Goal: Transaction & Acquisition: Download file/media

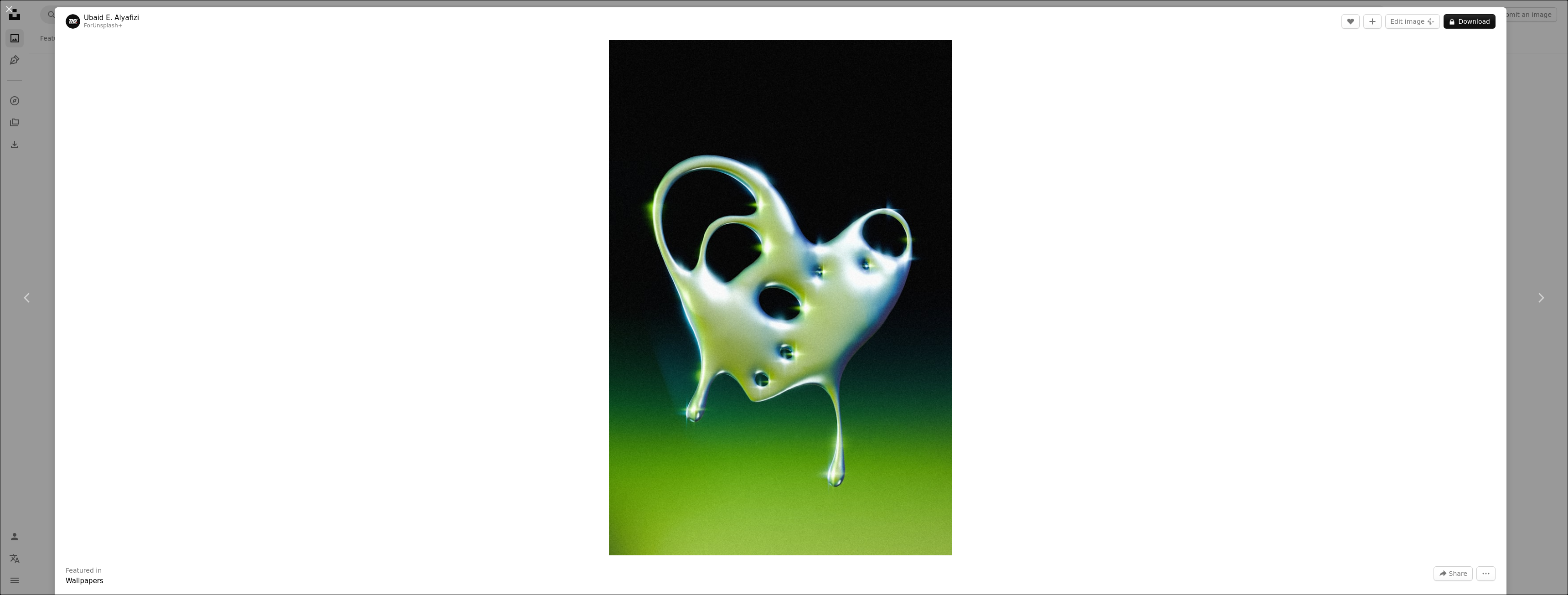
click at [1507, 122] on div "An X shape Chevron left Chevron right [PERSON_NAME] Alyafizi For Unsplash+ A he…" at bounding box center [784, 297] width 1568 height 595
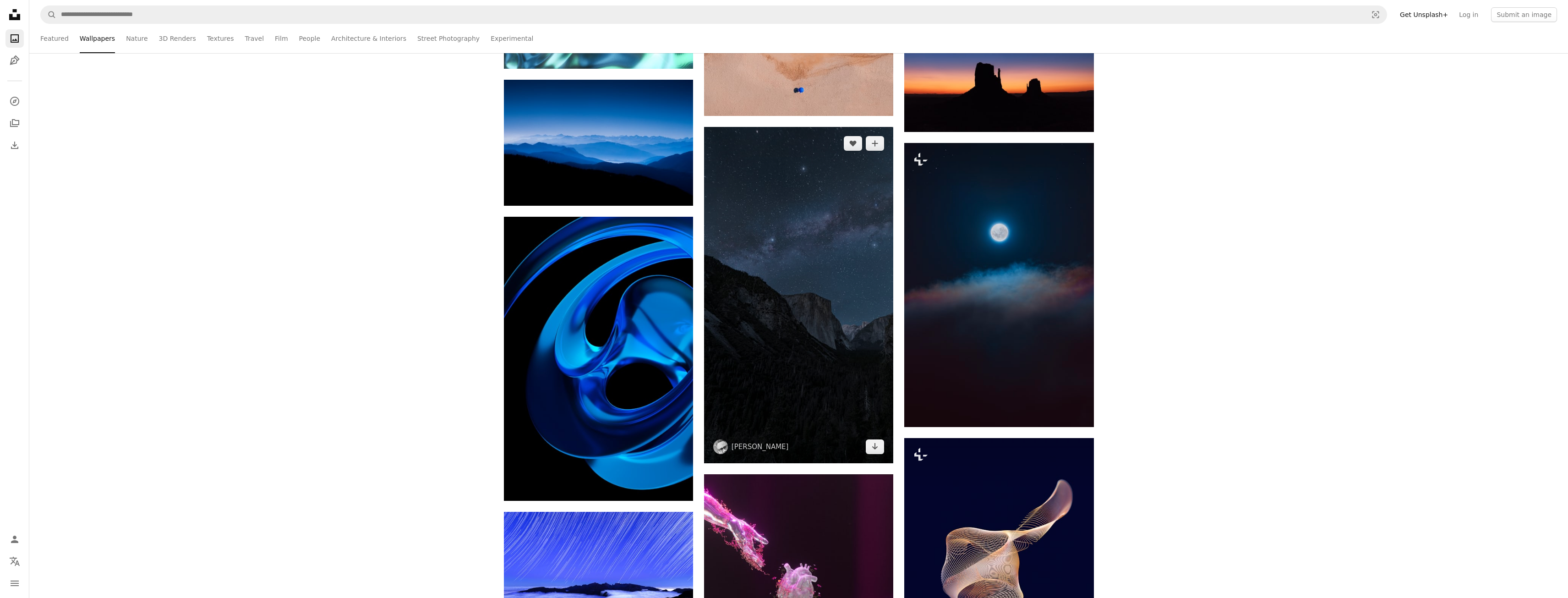
scroll to position [9855, 0]
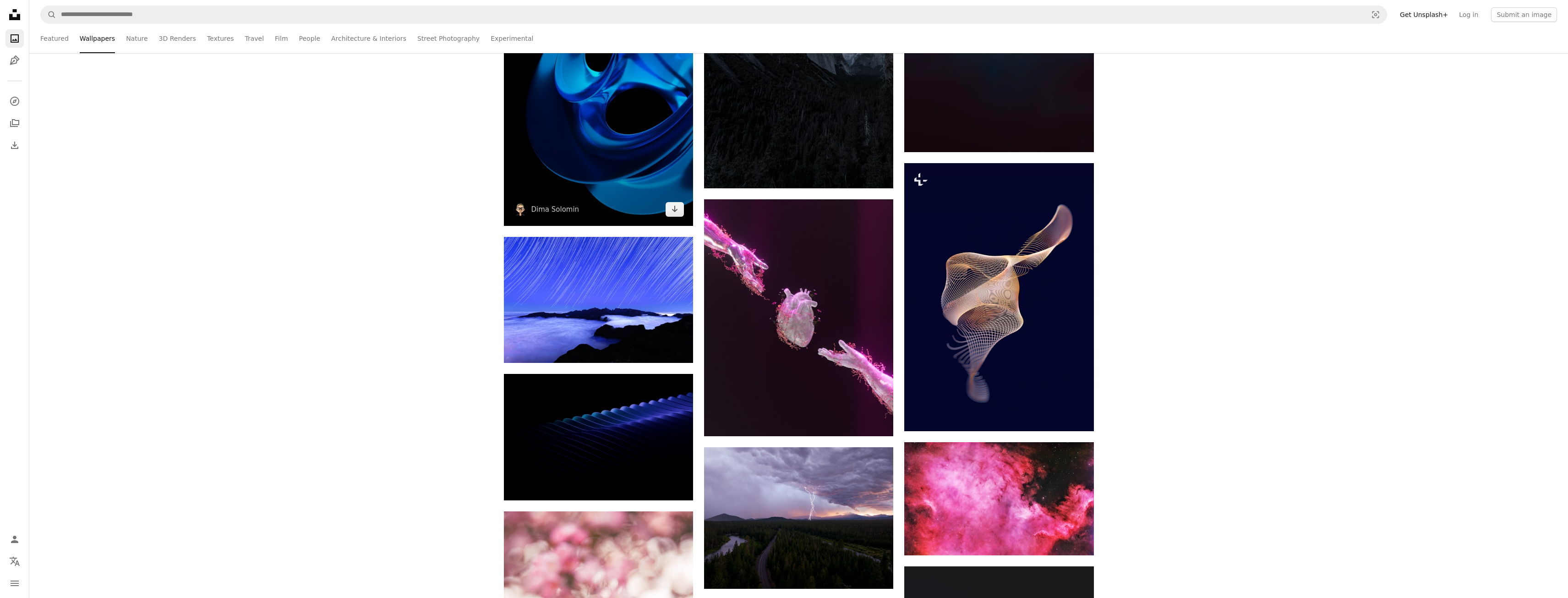
click at [596, 123] on img at bounding box center [598, 84] width 190 height 284
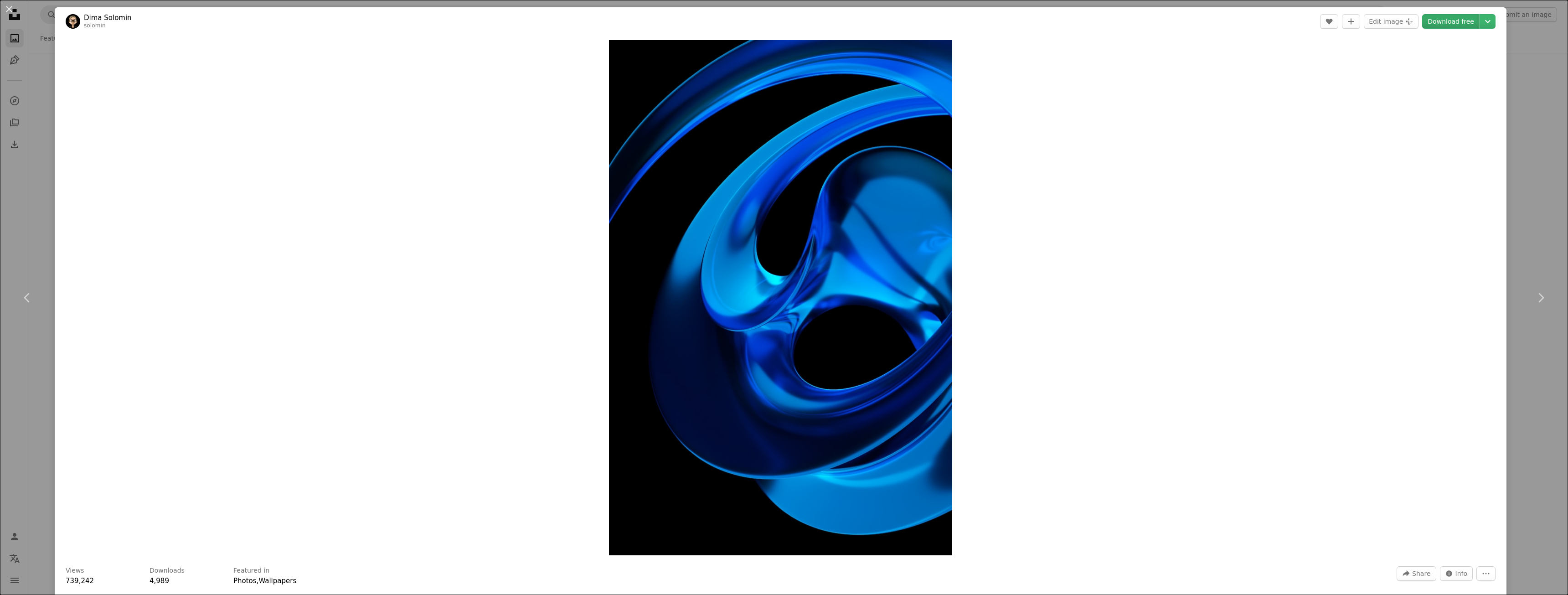
click at [1432, 22] on link "Download free" at bounding box center [1451, 21] width 57 height 15
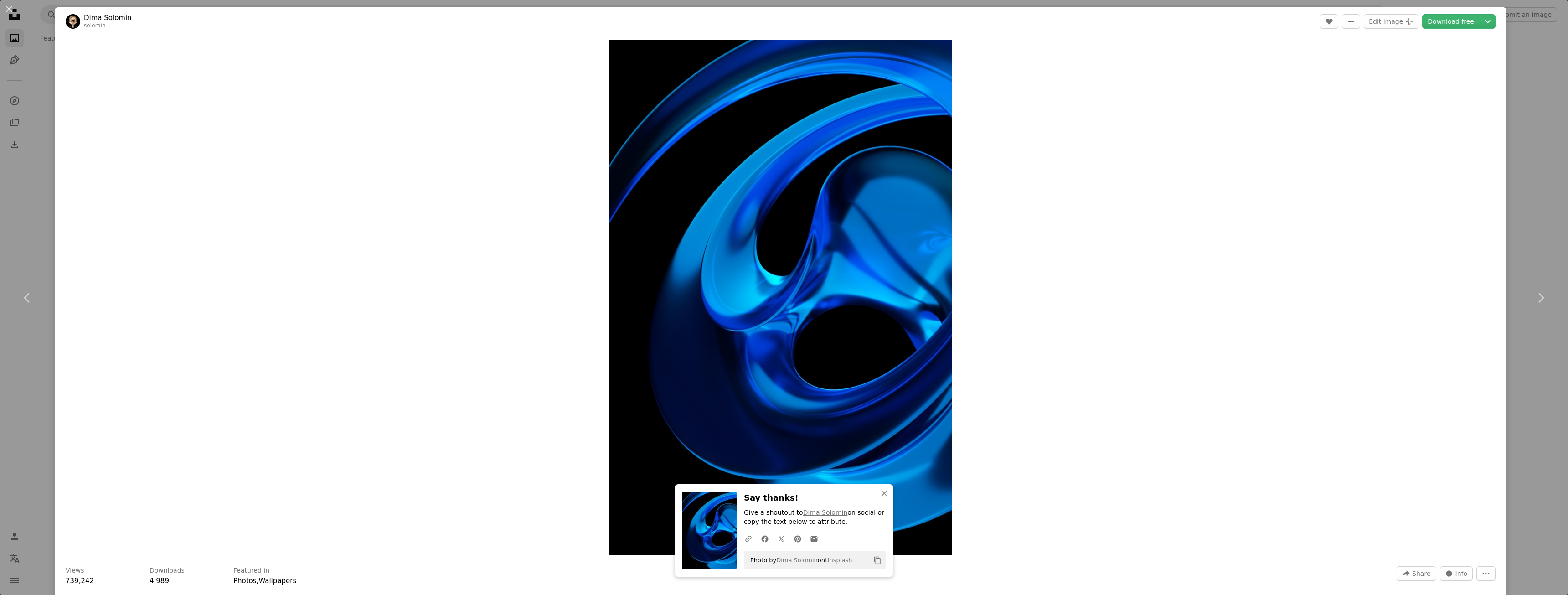
click at [1543, 194] on div "An X shape Chevron left Chevron right An X shape Close Say thanks! Give a shout…" at bounding box center [784, 297] width 1568 height 595
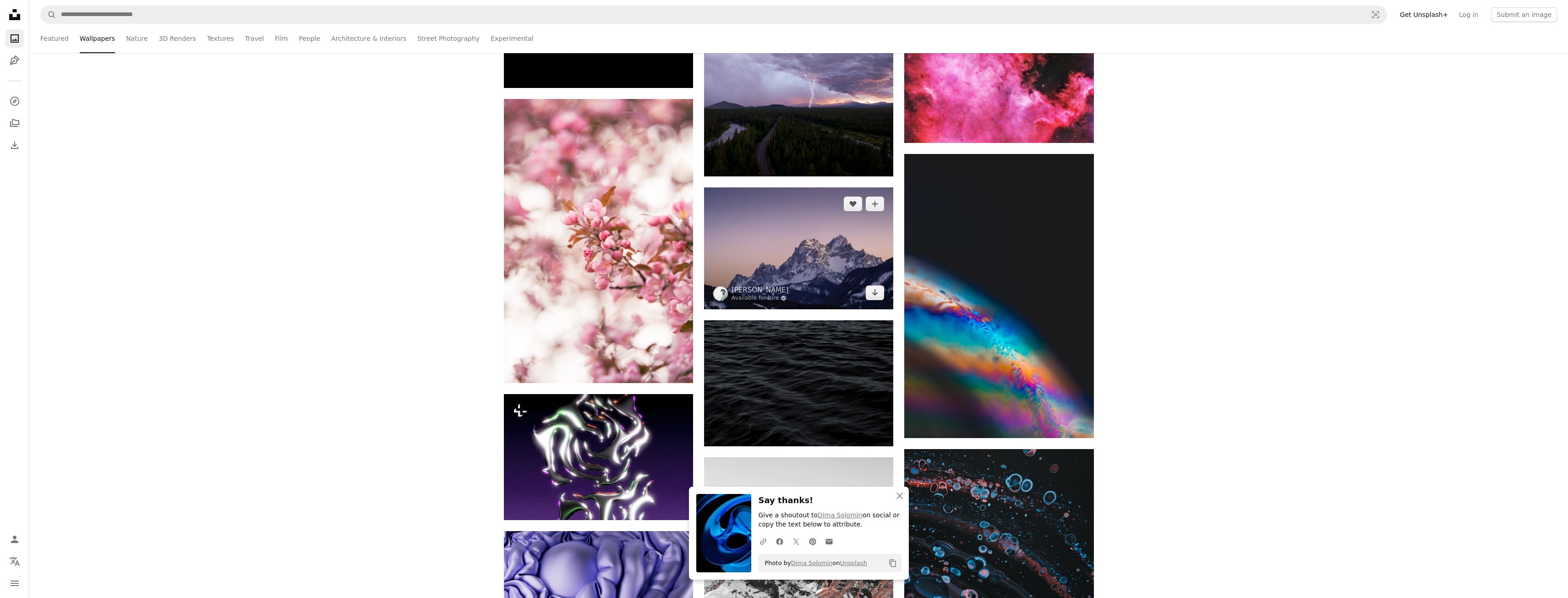
scroll to position [10543, 0]
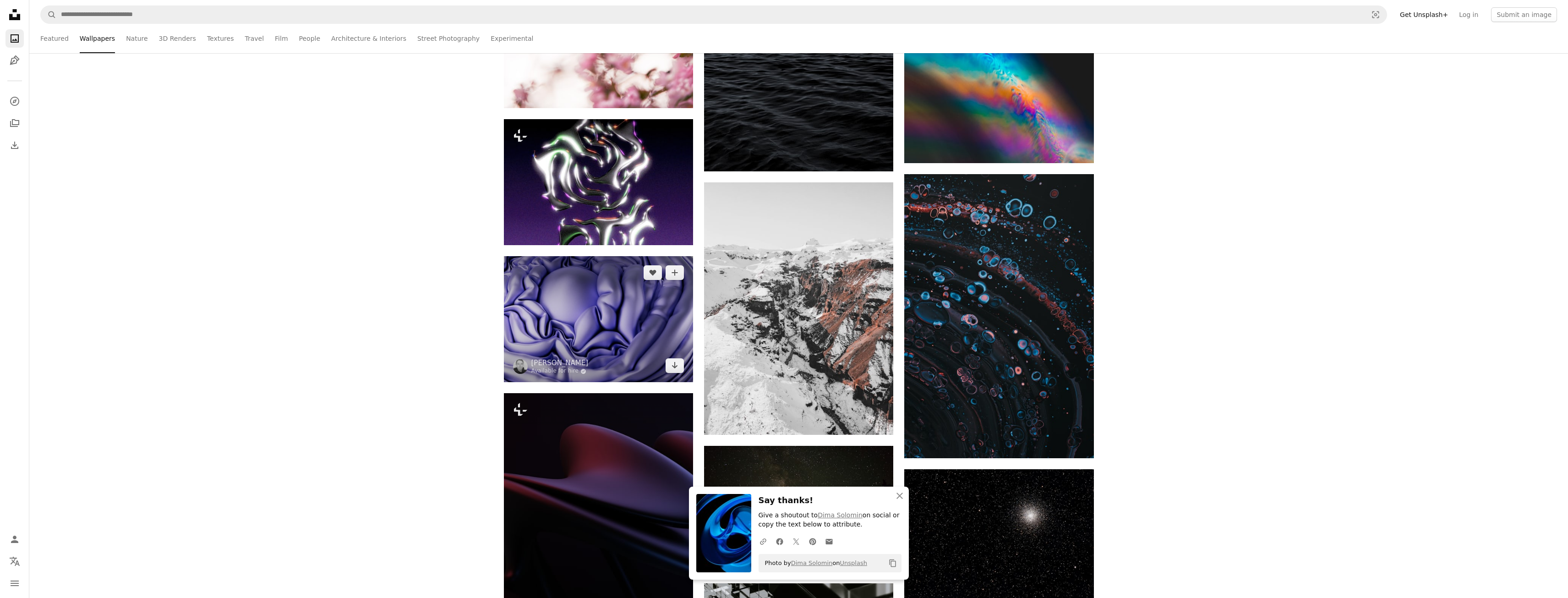
click at [601, 296] on img at bounding box center [598, 319] width 190 height 126
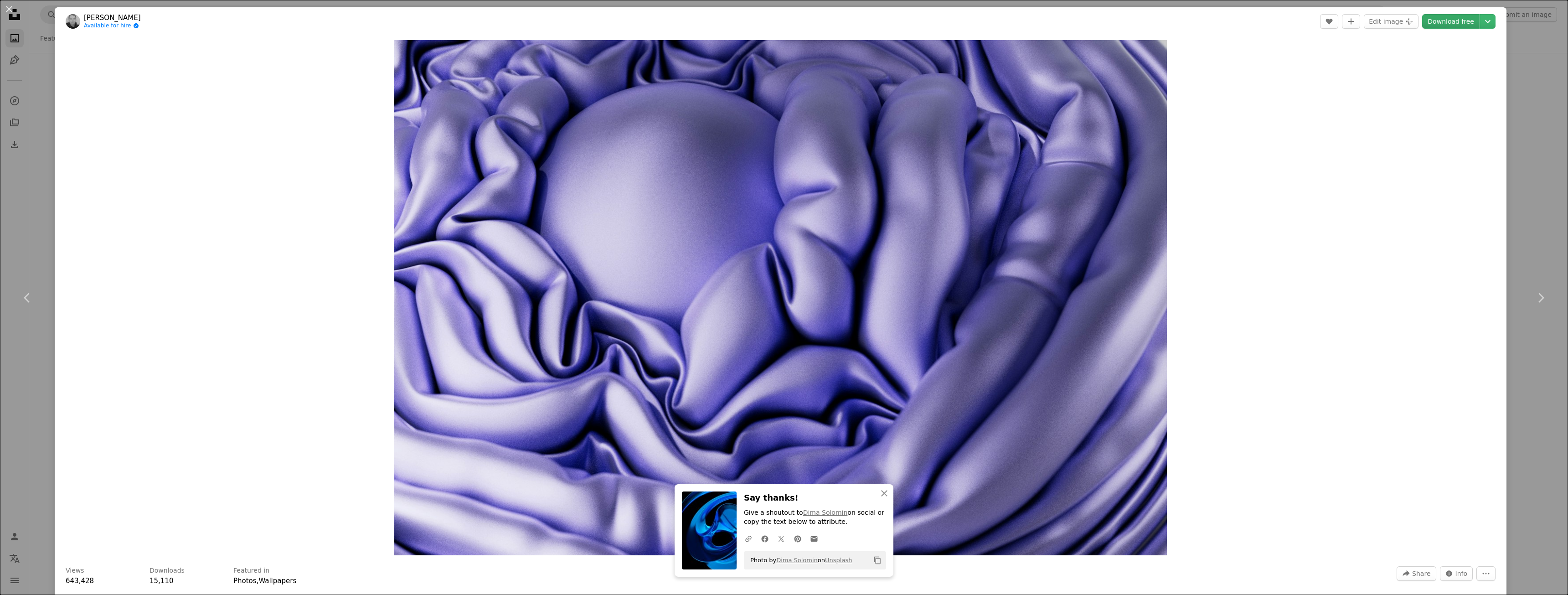
click at [1451, 22] on link "Download free" at bounding box center [1451, 21] width 57 height 15
click at [1536, 184] on div "An X shape Chevron left Chevron right An X shape Close Say thanks! Give a shout…" at bounding box center [784, 297] width 1568 height 595
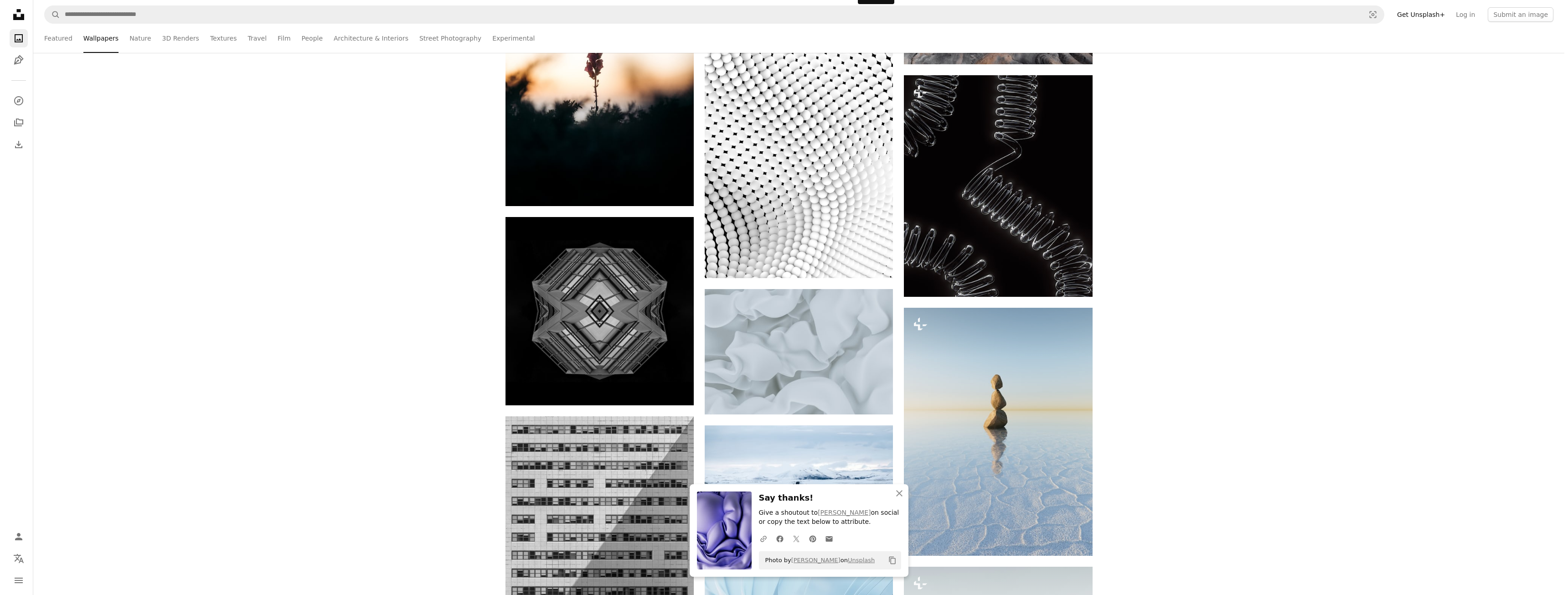
scroll to position [11311, 0]
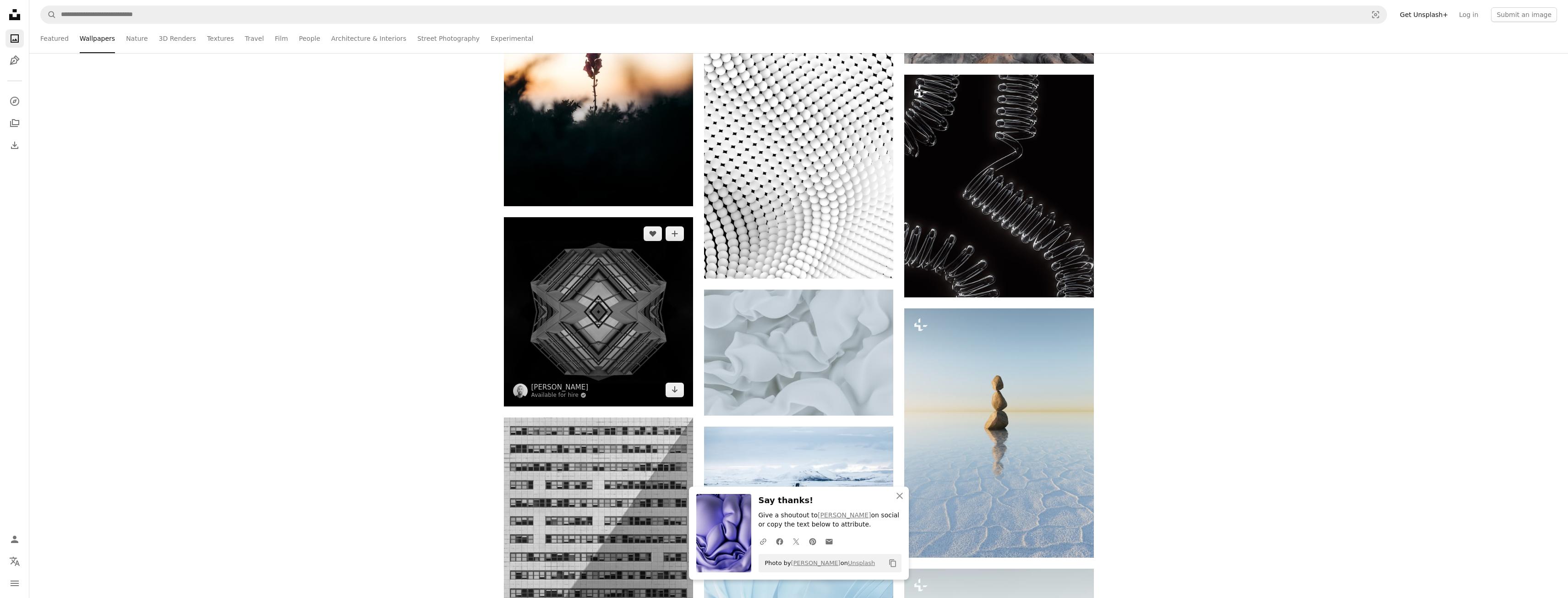
click at [634, 308] on img at bounding box center [598, 312] width 190 height 190
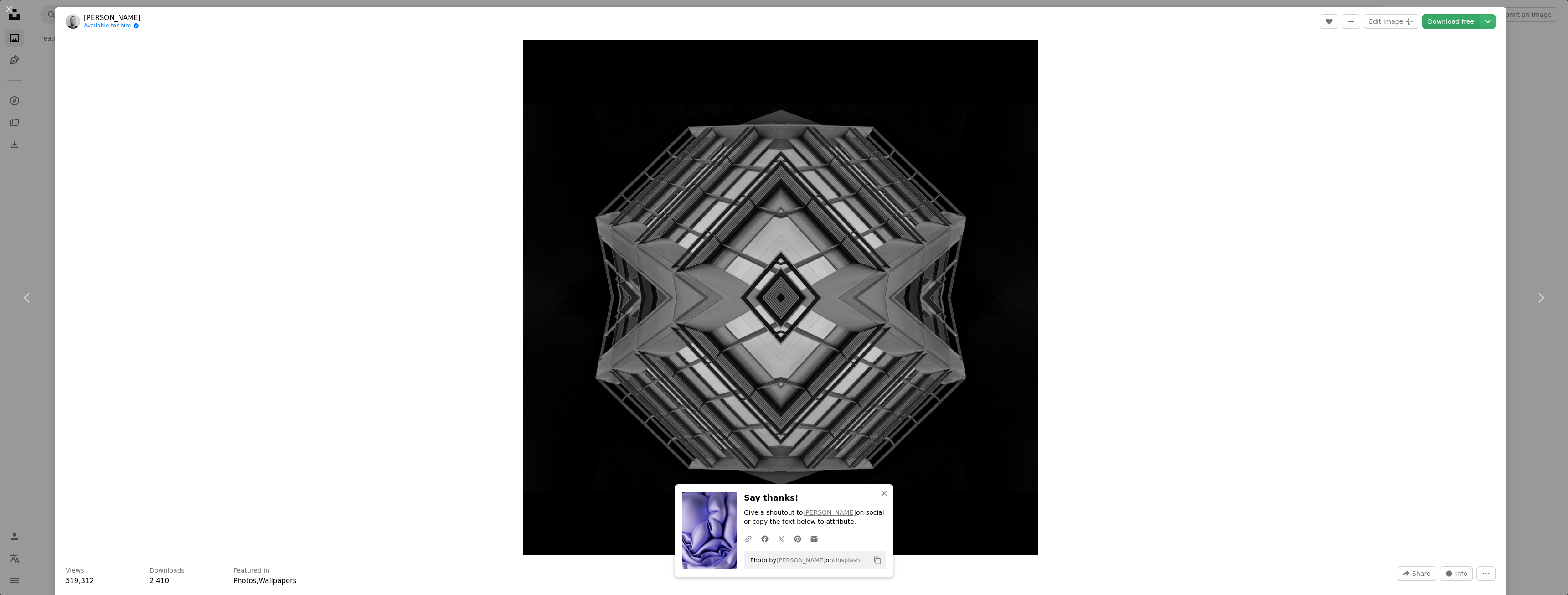
click at [1454, 22] on link "Download free" at bounding box center [1451, 21] width 57 height 15
